Goal: Navigation & Orientation: Find specific page/section

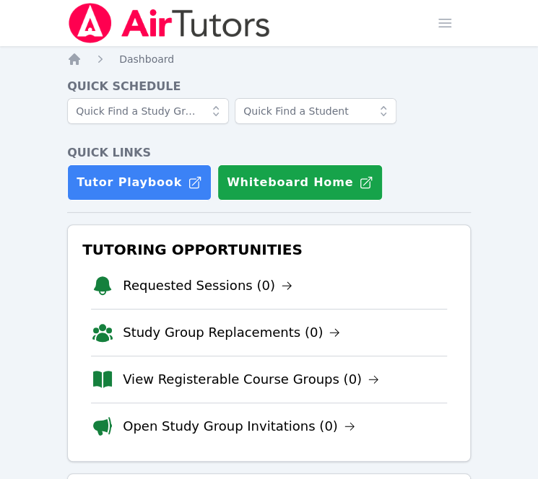
click at [316, 275] on li "Requested Sessions (0)" at bounding box center [269, 286] width 356 height 46
click at [312, 242] on h3 "Tutoring Opportunities" at bounding box center [268, 250] width 379 height 26
